Goal: Feedback & Contribution: Submit feedback/report problem

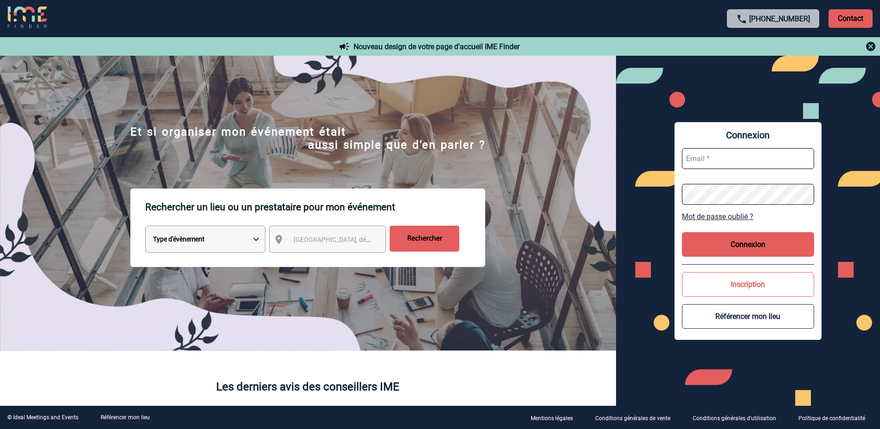
type input "[EMAIL_ADDRESS][PERSON_NAME][DOMAIN_NAME]"
click at [740, 245] on button "Connexion" at bounding box center [748, 244] width 132 height 25
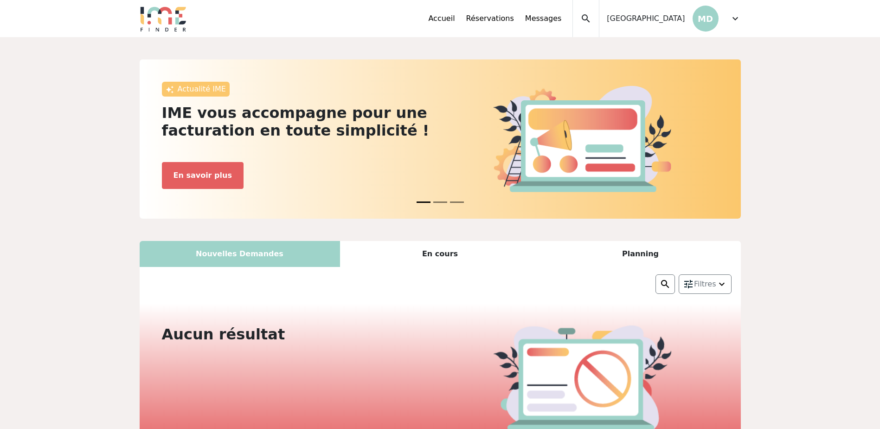
click at [732, 21] on span "expand_more" at bounding box center [735, 18] width 11 height 11
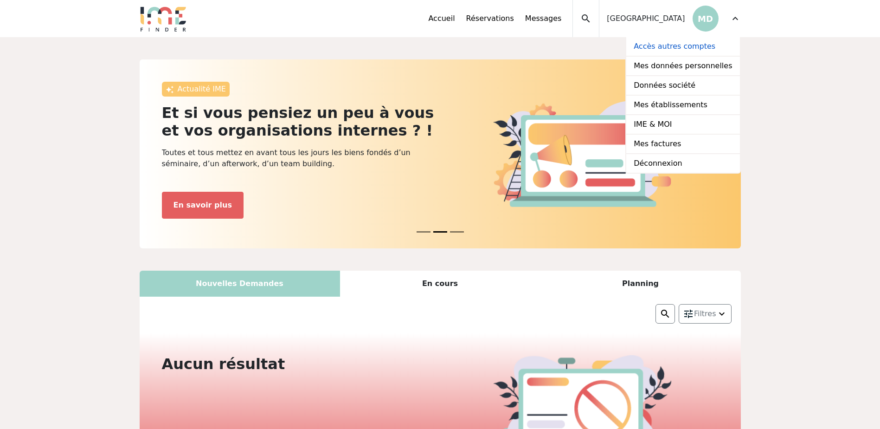
click at [674, 45] on link "Accès autres comptes" at bounding box center [682, 46] width 113 height 19
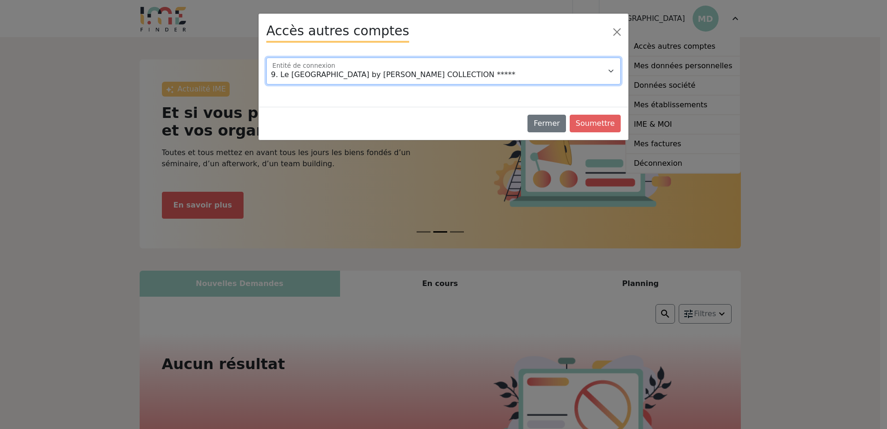
click at [388, 75] on select "9. Le Grand Hôtel Dieu by SOWELL COLLECTION ***** Domaine de la Petite Isle Hot…" at bounding box center [443, 71] width 354 height 27
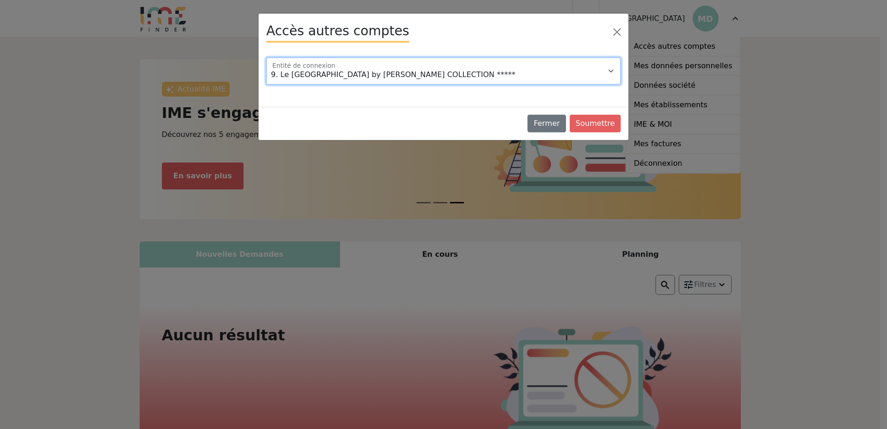
select select "105192"
click at [266, 58] on select "9. Le Grand Hôtel Dieu by SOWELL COLLECTION ***** Domaine de la Petite Isle Hot…" at bounding box center [443, 71] width 354 height 27
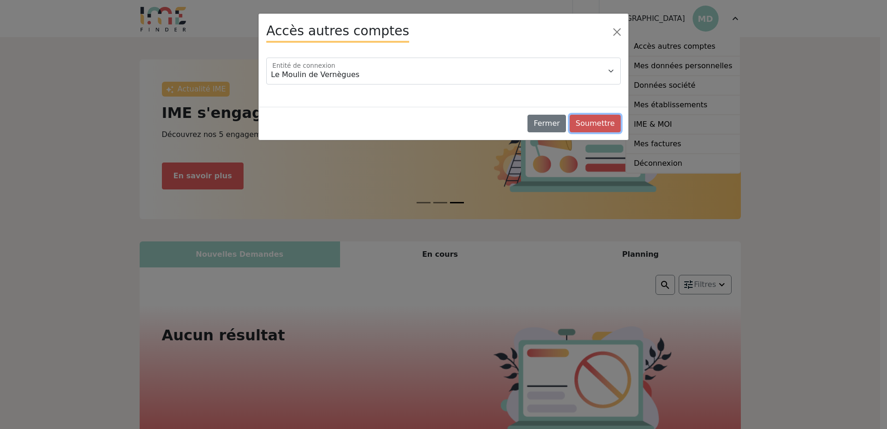
click at [598, 130] on button "Soumettre" at bounding box center [595, 124] width 51 height 18
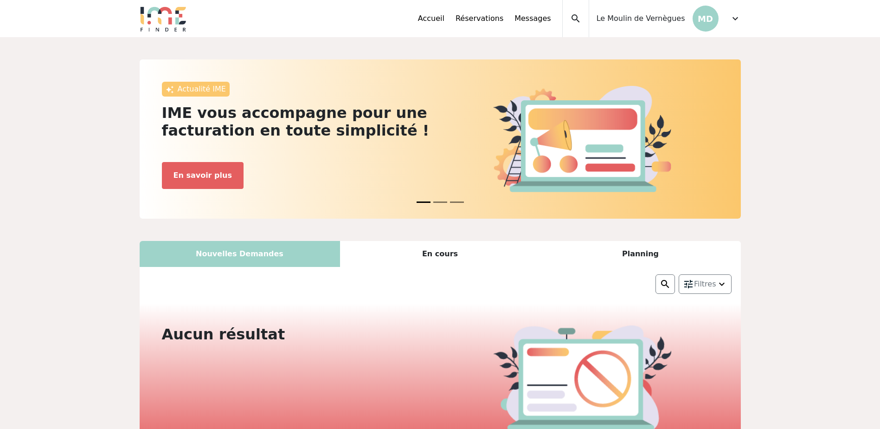
click at [737, 15] on span "expand_more" at bounding box center [735, 18] width 11 height 11
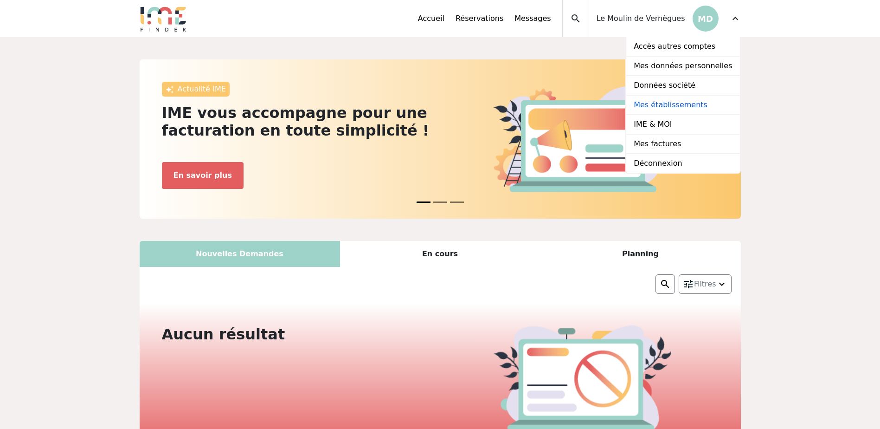
click at [659, 99] on link "Mes établissements" at bounding box center [682, 105] width 113 height 19
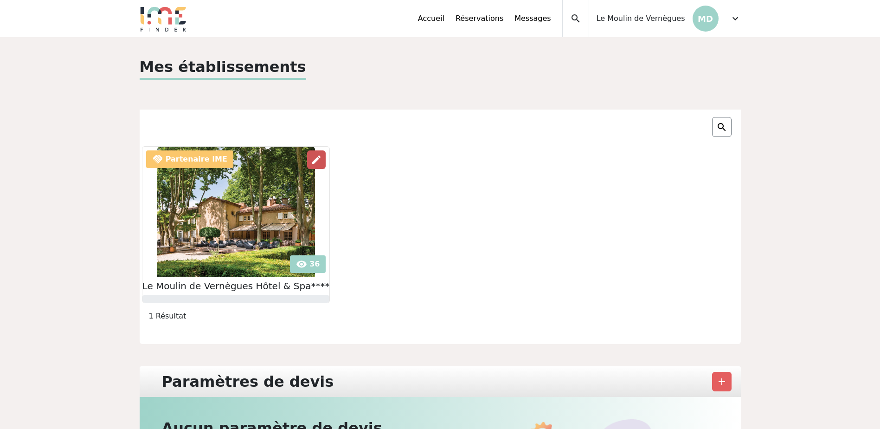
click at [313, 158] on span "edit" at bounding box center [316, 159] width 11 height 11
click at [311, 157] on span "edit" at bounding box center [316, 159] width 11 height 11
click at [311, 159] on span "edit" at bounding box center [316, 159] width 11 height 11
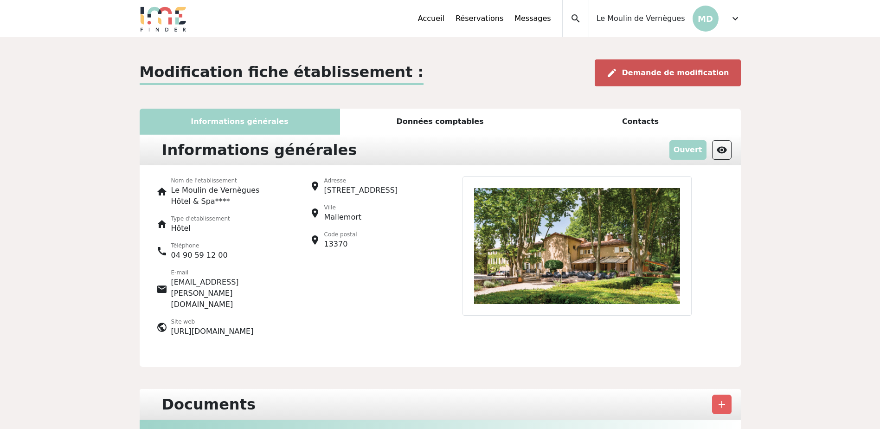
click at [650, 72] on span "Demande de modification" at bounding box center [675, 72] width 107 height 9
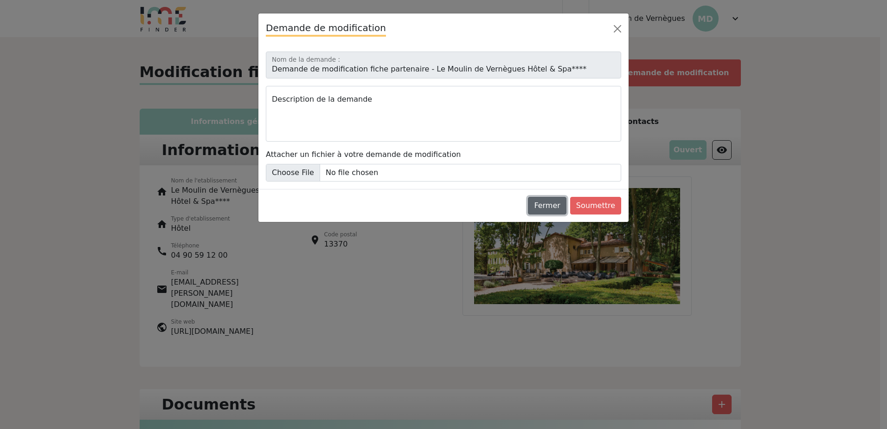
click at [549, 203] on button "Fermer" at bounding box center [547, 206] width 38 height 18
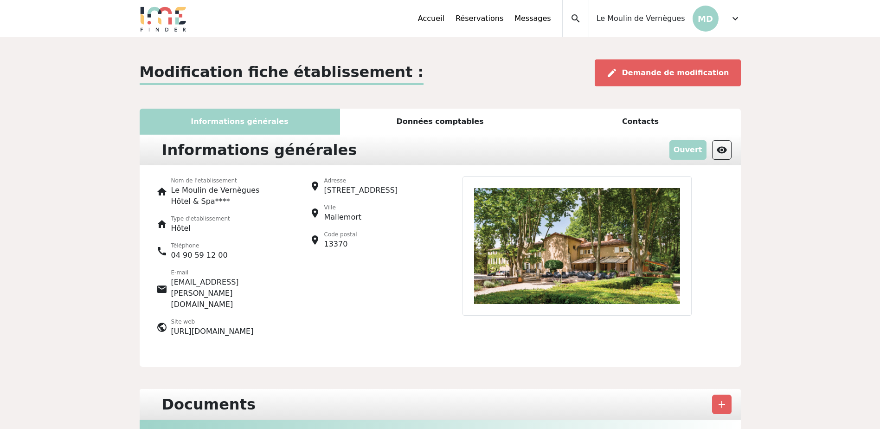
click at [579, 241] on img at bounding box center [577, 245] width 229 height 139
click at [721, 147] on span "visibility" at bounding box center [721, 149] width 11 height 11
click at [646, 69] on span "Demande de modification" at bounding box center [675, 72] width 107 height 9
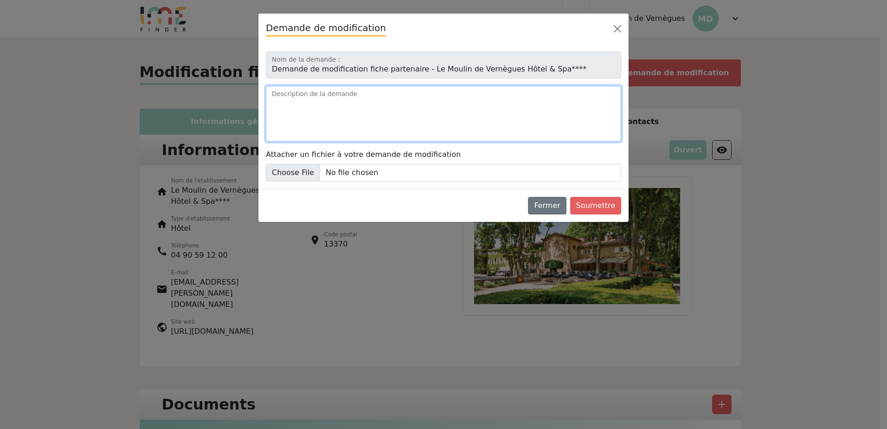
click at [347, 97] on textarea "Description de la demande" at bounding box center [443, 114] width 355 height 56
type textarea "ajout photo"
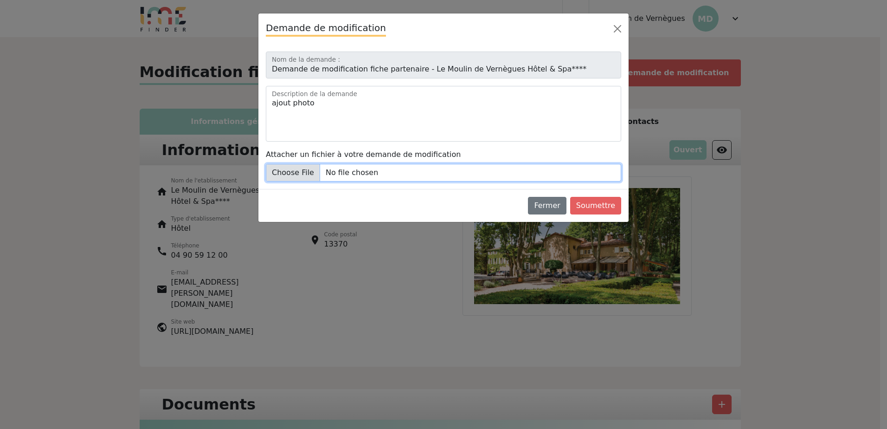
click at [319, 168] on input "Attacher un fichier à votre demande de modification" at bounding box center [443, 173] width 355 height 18
type input "C:\fakepath\20250813-MDV@rcintasflores-104.jpg"
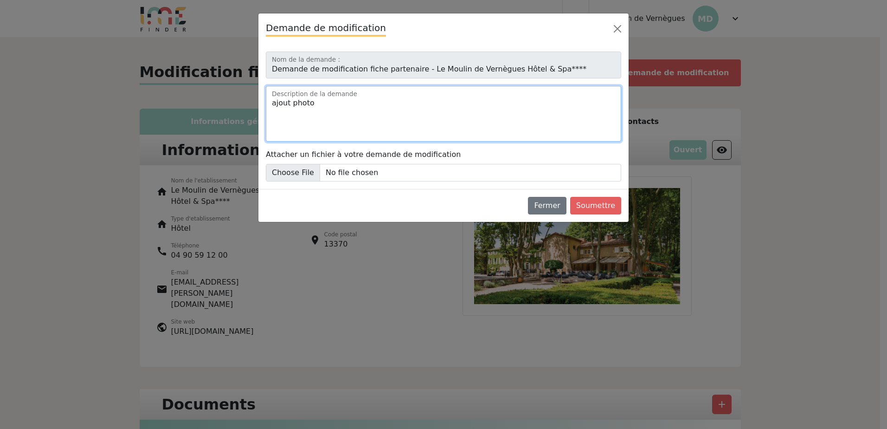
drag, startPoint x: 317, startPoint y: 108, endPoint x: 268, endPoint y: 108, distance: 49.2
click at [268, 108] on textarea "ajout photo" at bounding box center [443, 114] width 355 height 56
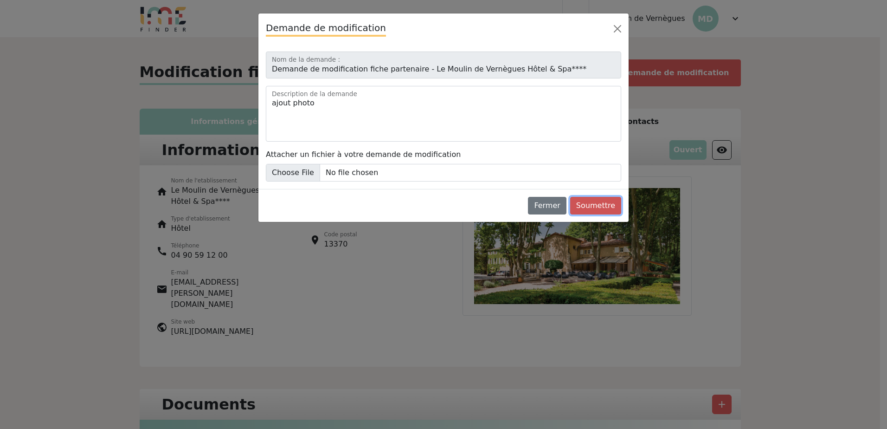
click at [610, 202] on button "Soumettre" at bounding box center [595, 206] width 51 height 18
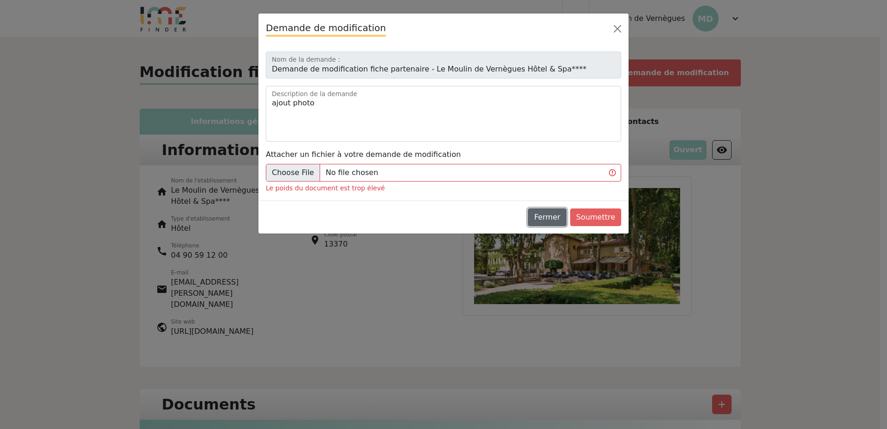
click at [559, 219] on button "Fermer" at bounding box center [547, 217] width 38 height 18
